Goal: Task Accomplishment & Management: Check status

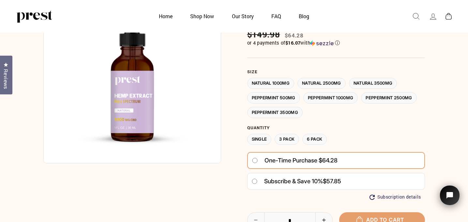
scroll to position [55, 0]
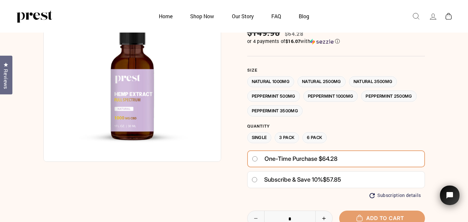
click at [329, 79] on label "Natural 2500MG" at bounding box center [321, 81] width 48 height 11
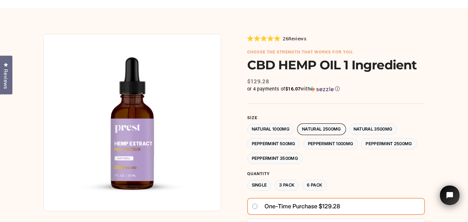
scroll to position [38, 0]
click at [385, 127] on label "Natural 3500MG" at bounding box center [373, 129] width 48 height 11
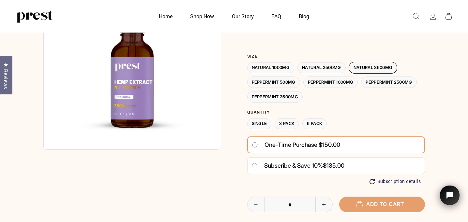
scroll to position [57, 0]
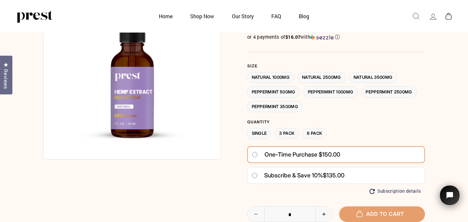
click at [266, 76] on label "Natural 1000MG" at bounding box center [270, 77] width 47 height 11
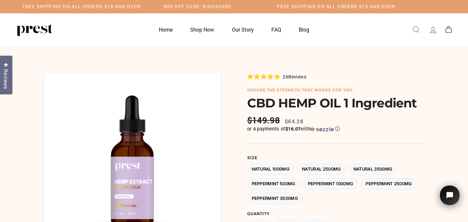
click at [433, 29] on icon at bounding box center [433, 29] width 9 height 9
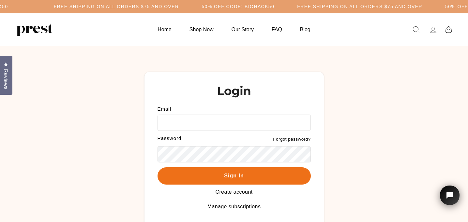
type input "**********"
click at [279, 178] on button "Sign In" at bounding box center [234, 176] width 153 height 17
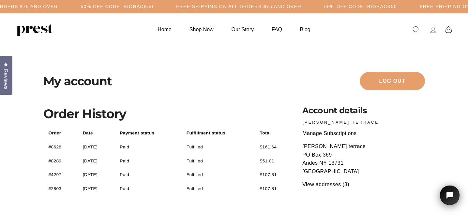
click at [58, 146] on link "#8628" at bounding box center [55, 147] width 13 height 5
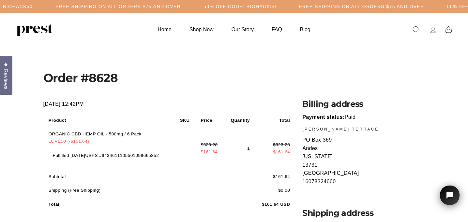
click at [392, 114] on p "Payment status: Paid" at bounding box center [363, 117] width 122 height 8
click at [208, 30] on link "Shop Now" at bounding box center [201, 29] width 40 height 13
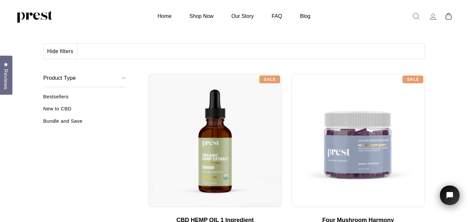
scroll to position [52, 0]
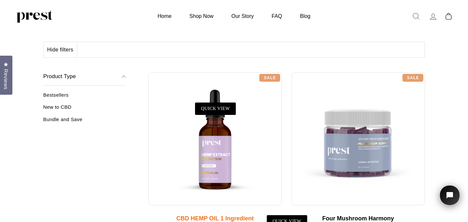
click at [219, 136] on div at bounding box center [214, 138] width 133 height 133
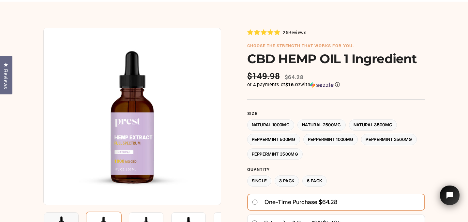
scroll to position [42, 0]
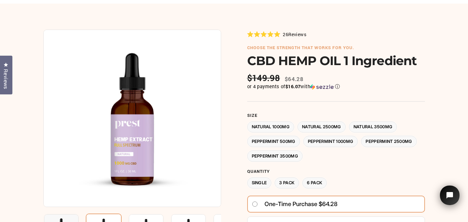
click at [131, 162] on img at bounding box center [132, 119] width 178 height 178
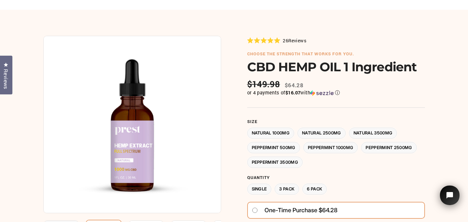
scroll to position [36, 0]
click at [277, 145] on label "Peppermint 500MG" at bounding box center [273, 148] width 53 height 11
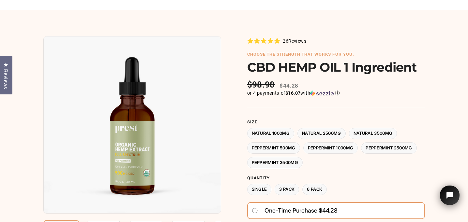
click at [339, 146] on label "Peppermint 1000MG" at bounding box center [330, 148] width 55 height 11
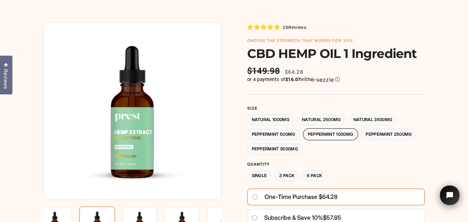
scroll to position [46, 0]
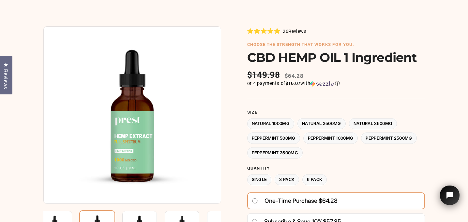
click at [288, 177] on label "3 Pack" at bounding box center [287, 180] width 24 height 11
